Goal: Book appointment/travel/reservation

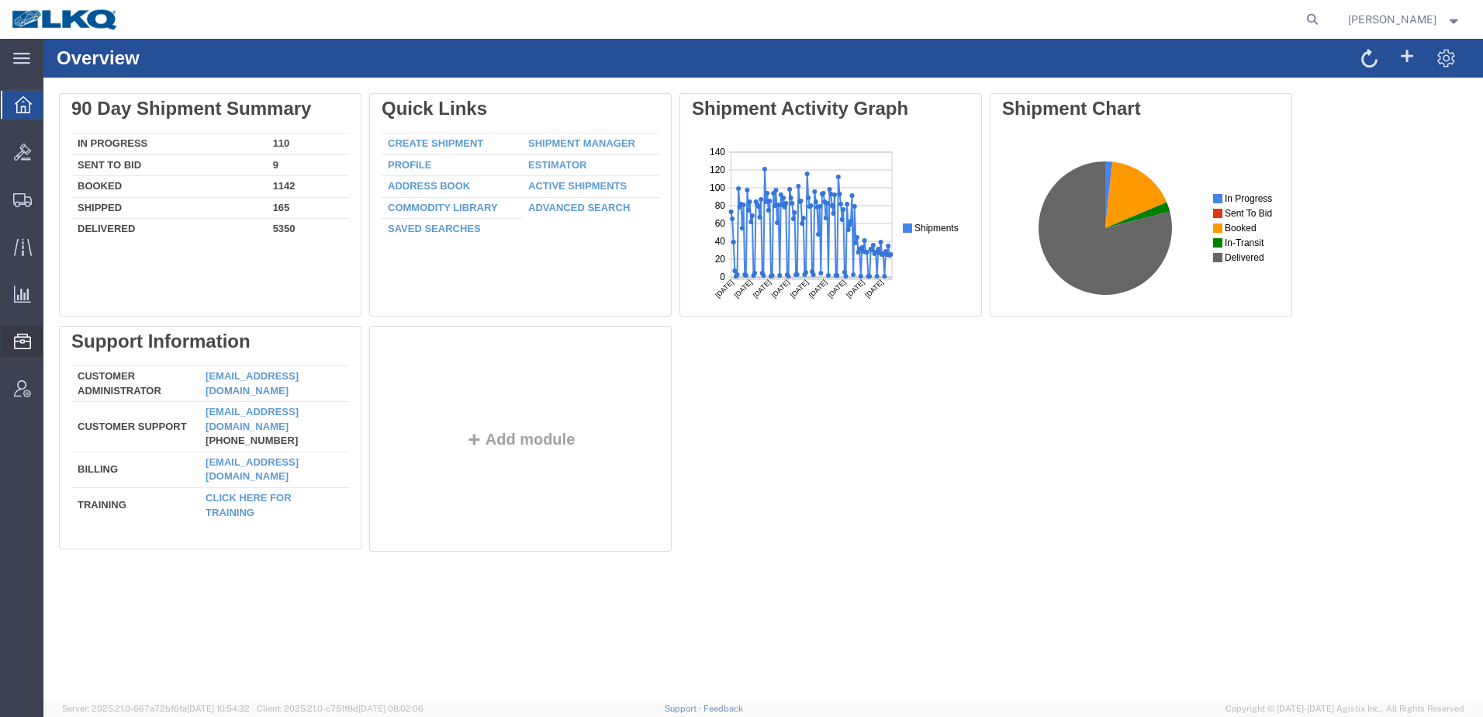
click at [0, 0] on span "Location Appointment" at bounding box center [0, 0] width 0 height 0
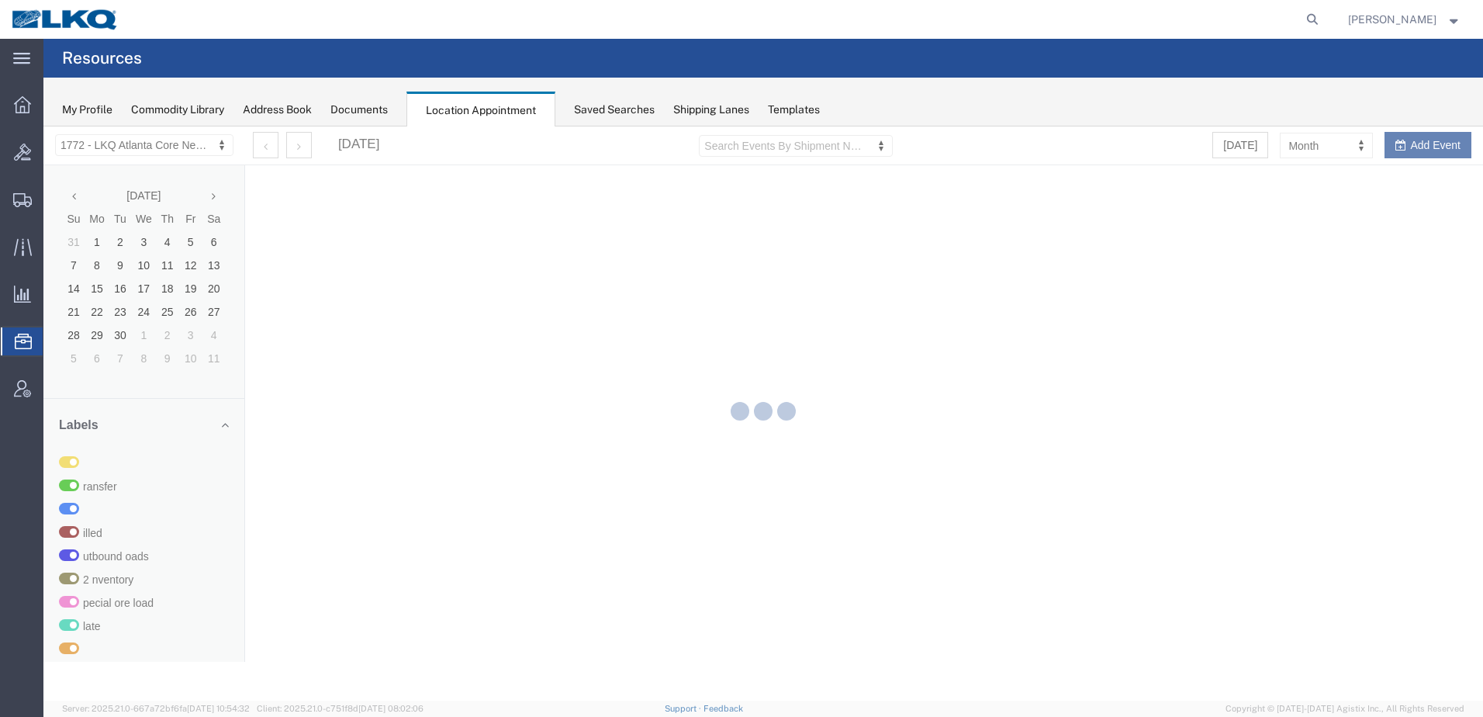
select select "30704"
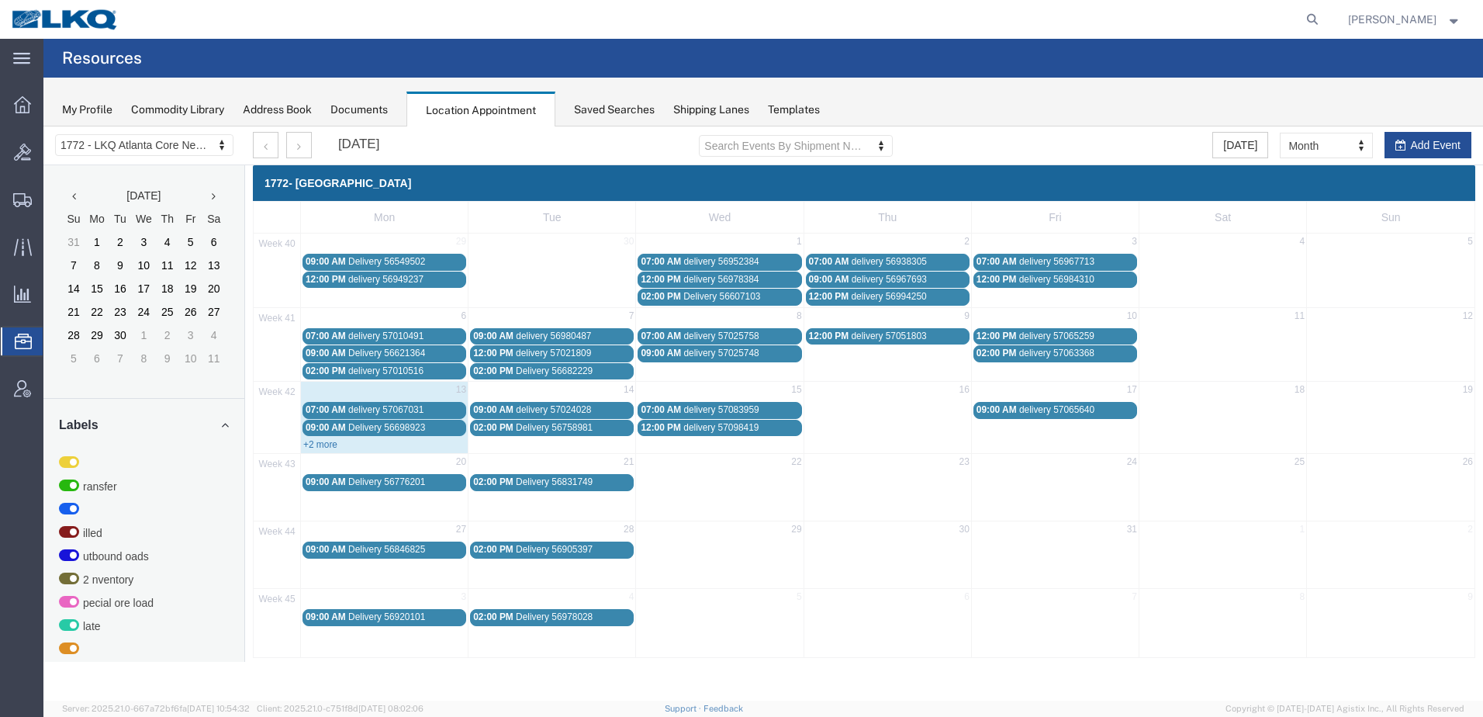
click at [321, 445] on link "+2 more" at bounding box center [320, 444] width 34 height 11
